Goal: Task Accomplishment & Management: Manage account settings

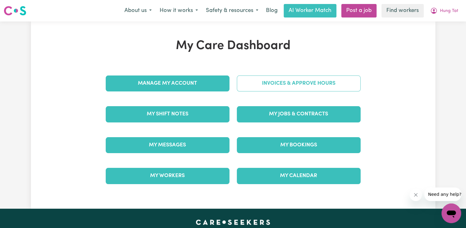
click at [242, 82] on link "Invoices & Approve Hours" at bounding box center [299, 83] width 124 height 16
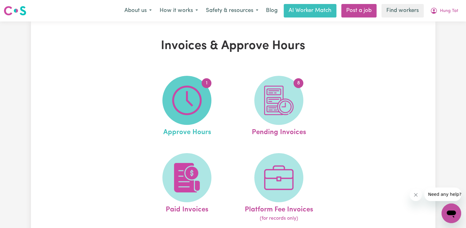
click at [211, 95] on span "1" at bounding box center [186, 100] width 49 height 49
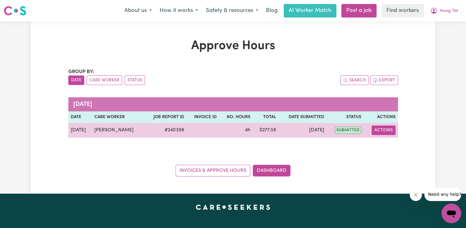
click at [390, 128] on button "Actions" at bounding box center [384, 129] width 24 height 9
drag, startPoint x: 390, startPoint y: 131, endPoint x: 392, endPoint y: 142, distance: 10.6
click at [392, 142] on link "View Job Report" at bounding box center [399, 144] width 52 height 12
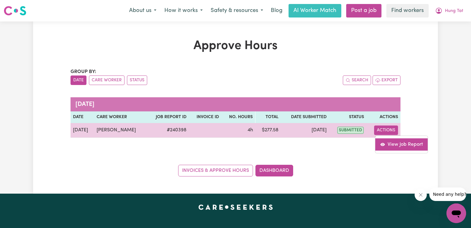
select select "pm"
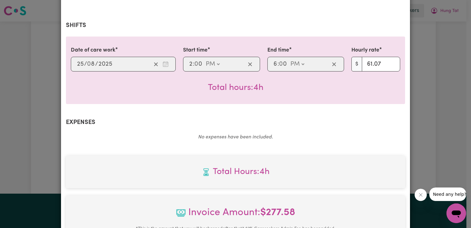
scroll to position [245, 0]
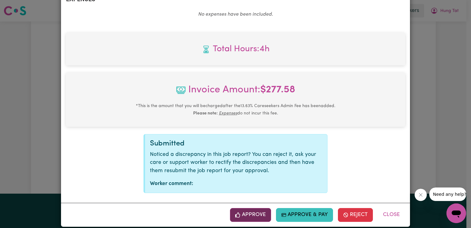
click at [247, 216] on button "Approve" at bounding box center [250, 214] width 41 height 13
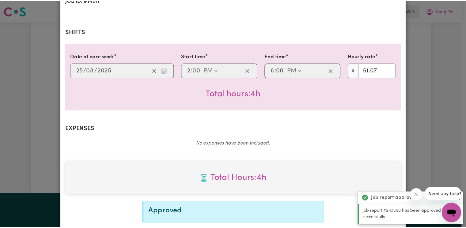
scroll to position [0, 0]
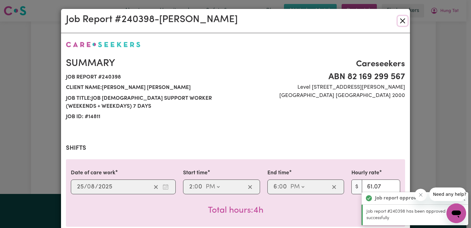
click at [400, 23] on button "Close" at bounding box center [402, 21] width 10 height 10
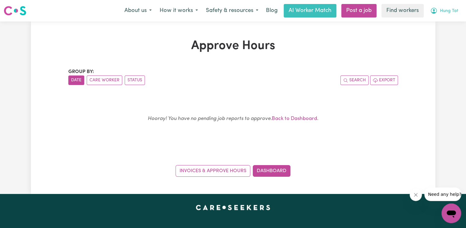
click at [446, 13] on span "Hung Tat" at bounding box center [449, 11] width 18 height 7
click at [439, 22] on link "My Dashboard" at bounding box center [438, 24] width 48 height 12
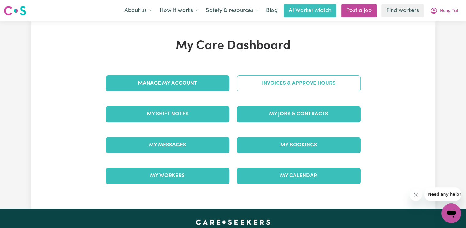
click at [328, 87] on link "Invoices & Approve Hours" at bounding box center [299, 83] width 124 height 16
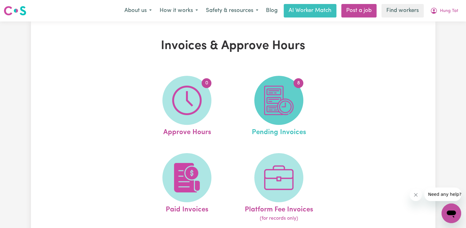
click at [294, 96] on span "8" at bounding box center [278, 100] width 49 height 49
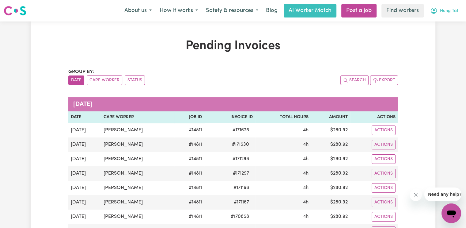
click at [439, 11] on button "Hung Tat" at bounding box center [444, 10] width 36 height 13
drag, startPoint x: 439, startPoint y: 11, endPoint x: 434, endPoint y: 31, distance: 20.2
click at [434, 31] on link "Logout" at bounding box center [438, 35] width 48 height 12
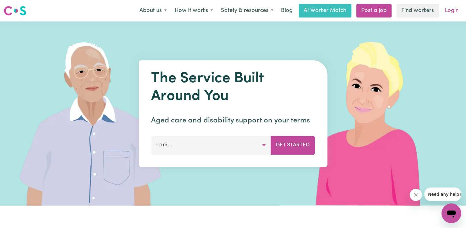
click at [449, 10] on link "Login" at bounding box center [451, 10] width 21 height 13
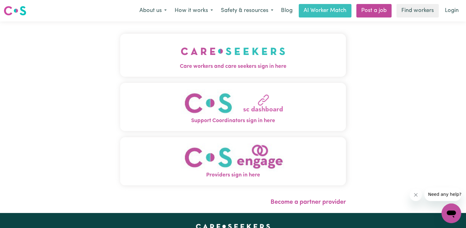
drag, startPoint x: 188, startPoint y: 34, endPoint x: 184, endPoint y: 48, distance: 14.6
click at [187, 36] on button "Care workers and care seekers sign in here" at bounding box center [233, 55] width 226 height 43
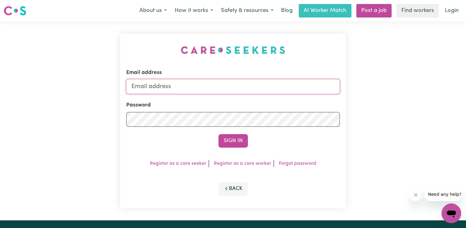
click at [166, 88] on input "Email address" at bounding box center [233, 86] width 214 height 15
type input "[EMAIL_ADDRESS][DOMAIN_NAME]"
click at [218, 134] on button "Sign In" at bounding box center [232, 140] width 29 height 13
